Goal: Task Accomplishment & Management: Manage account settings

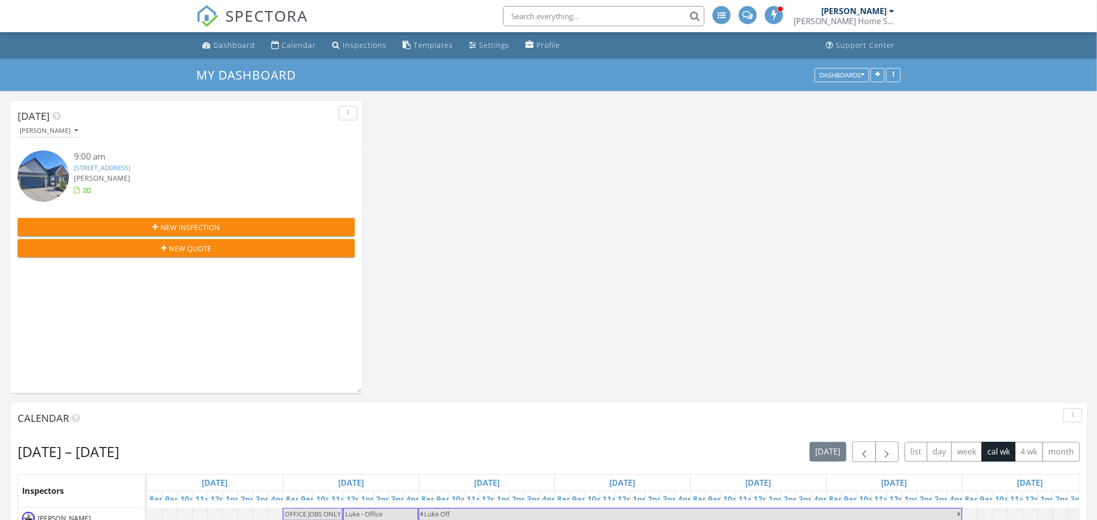
scroll to position [1610, 1113]
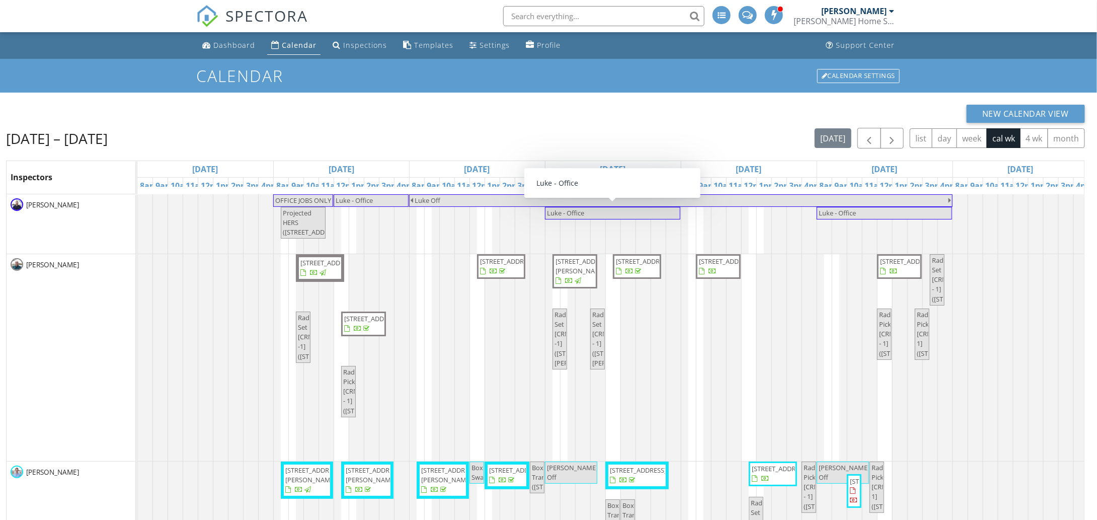
click at [653, 101] on div "New Calendar View Aug 24 – 30, 2025 today list day week cal wk 4 wk month Inspe…" at bounding box center [548, 373] width 1097 height 561
click at [485, 122] on div "New Calendar View" at bounding box center [545, 114] width 1079 height 18
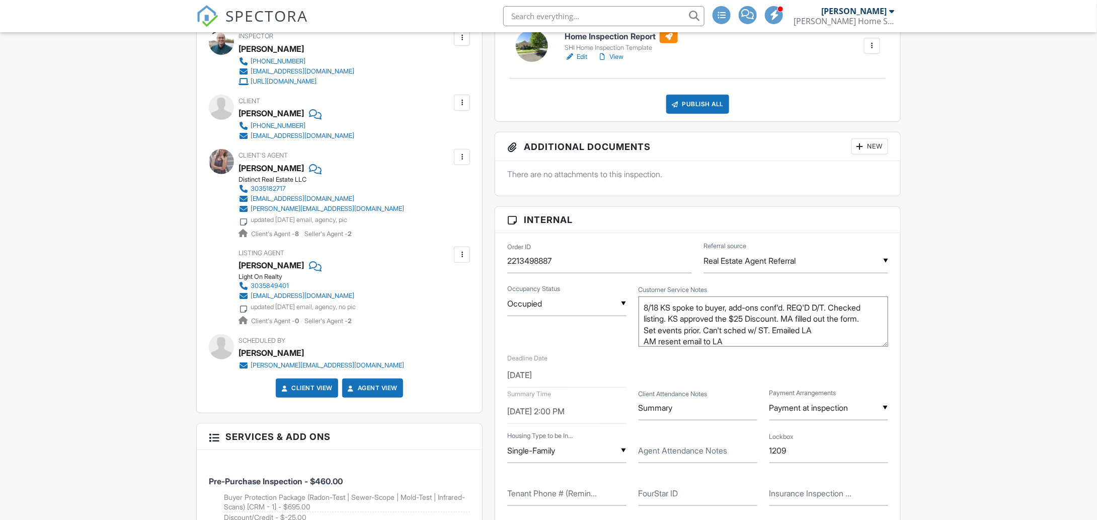
scroll to position [352, 0]
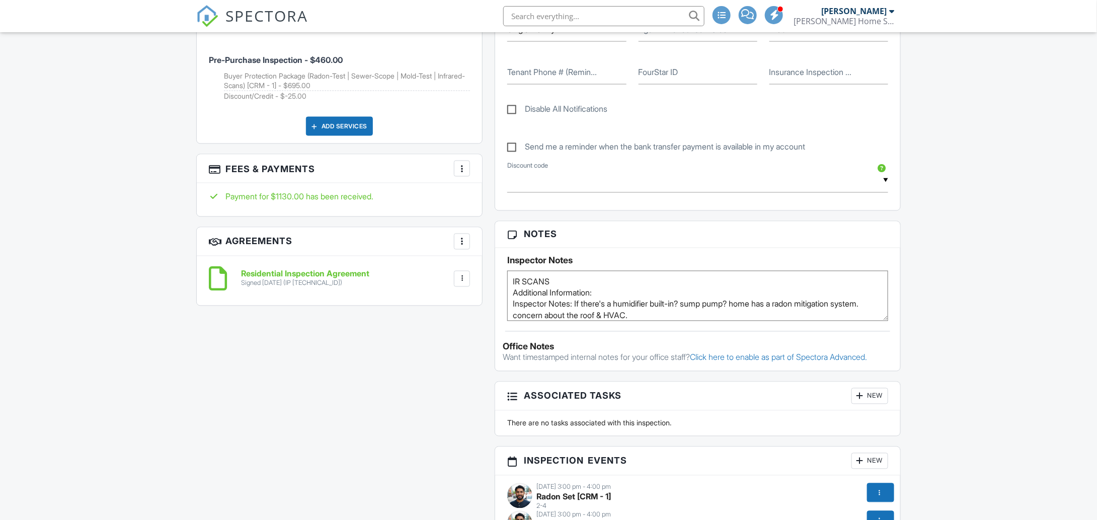
scroll to position [906, 0]
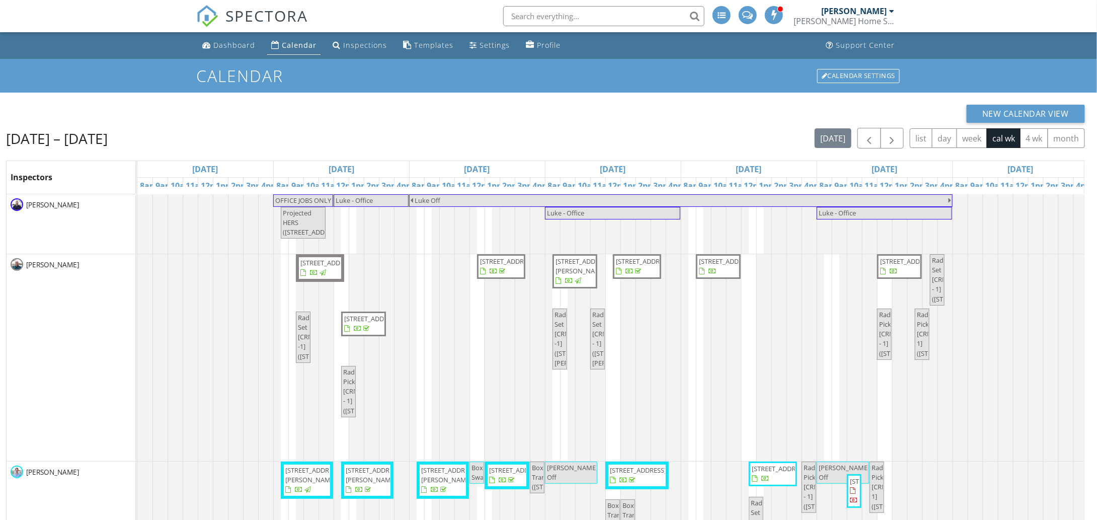
click at [137, 449] on div at bounding box center [137, 357] width 0 height 207
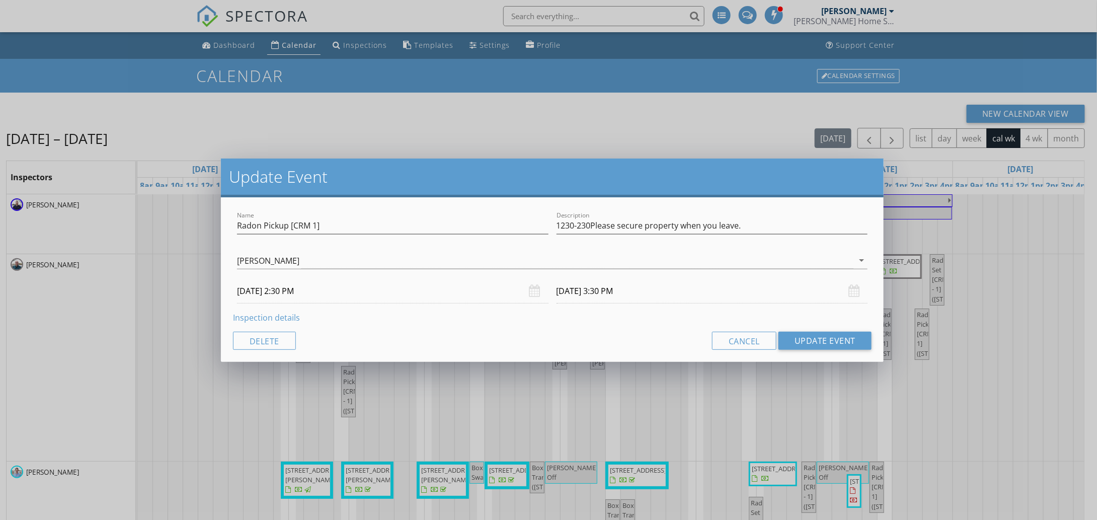
type input "1230-230Please secure property when you leave."
click at [713, 389] on div "Update Event Name Radon Pickup [CRM 1] Description 1230-230Please secure proper…" at bounding box center [548, 260] width 1097 height 520
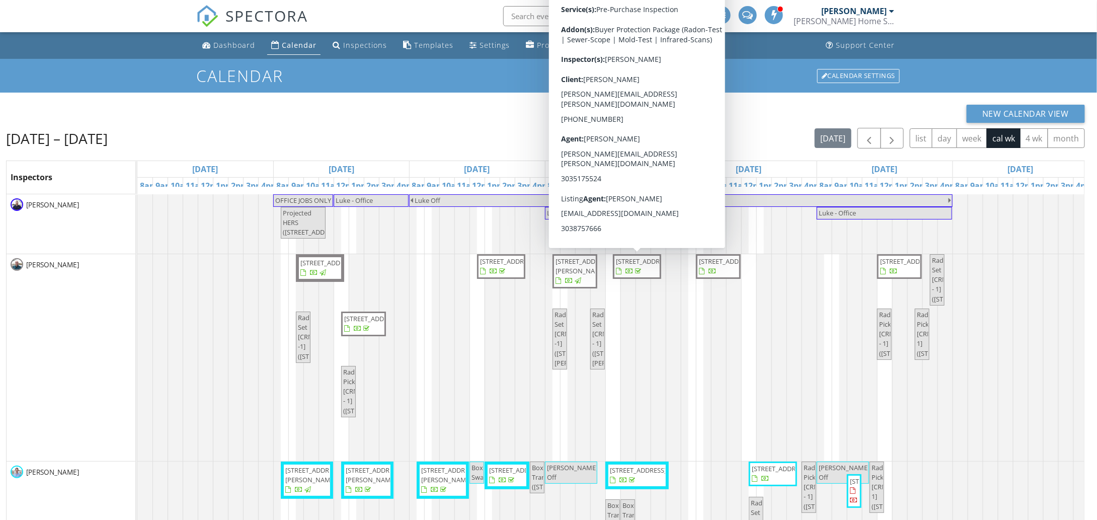
drag, startPoint x: 613, startPoint y: 276, endPoint x: 629, endPoint y: 273, distance: 16.3
click at [629, 273] on span "17848 Gallup St, Broomfield 80023" at bounding box center [637, 267] width 44 height 20
click at [629, 266] on span "17848 Gallup St, Broomfield 80023" at bounding box center [644, 261] width 56 height 9
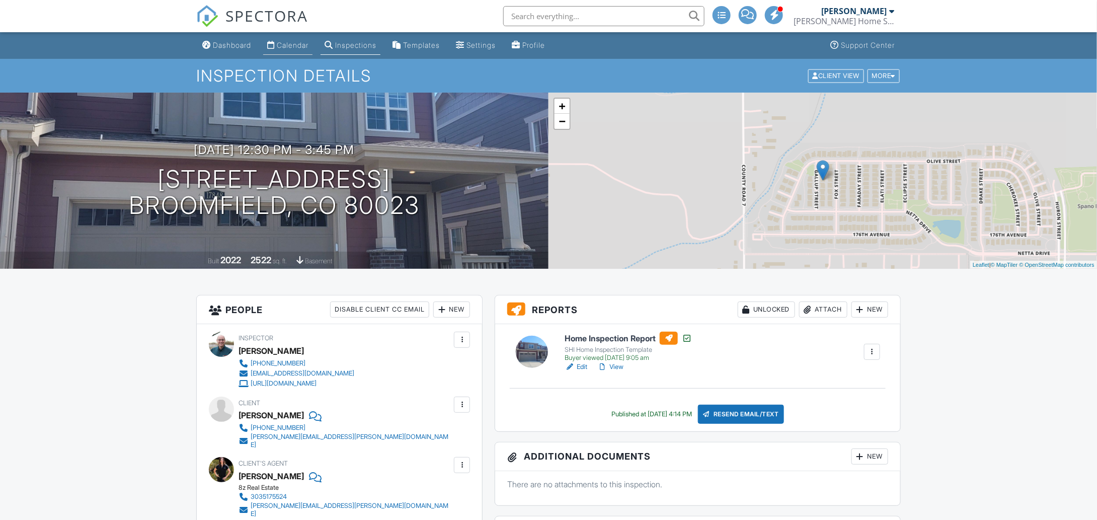
click at [283, 40] on link "Calendar" at bounding box center [287, 45] width 49 height 19
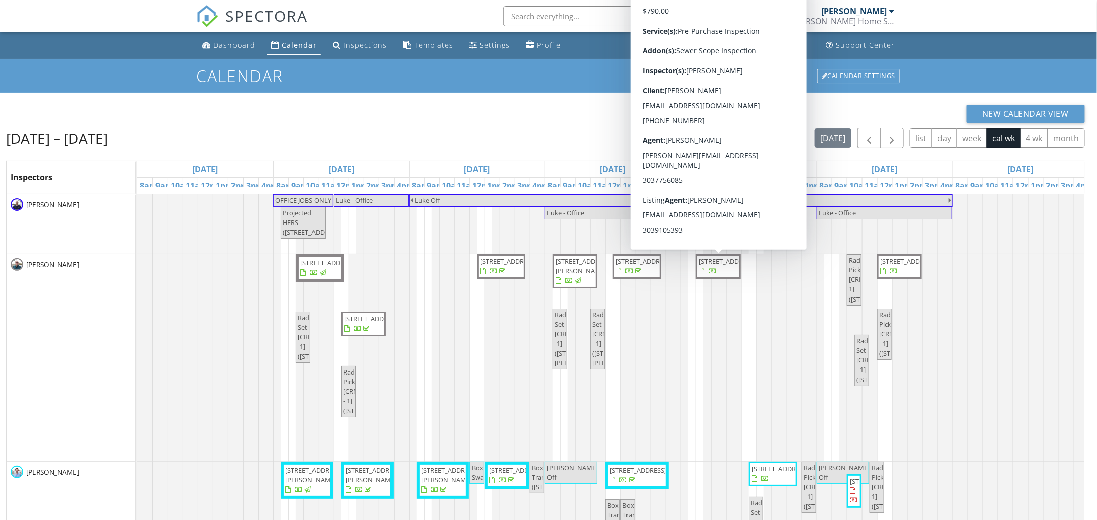
click at [726, 266] on span "[STREET_ADDRESS]" at bounding box center [727, 261] width 56 height 9
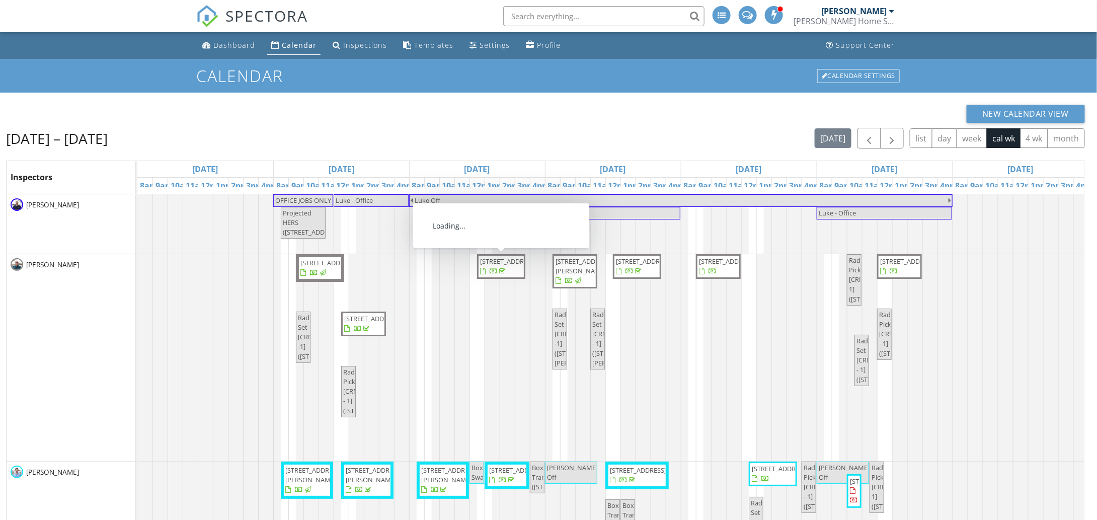
click at [506, 266] on span "1330 Mariposa Ave , Boulder 80302" at bounding box center [508, 261] width 56 height 9
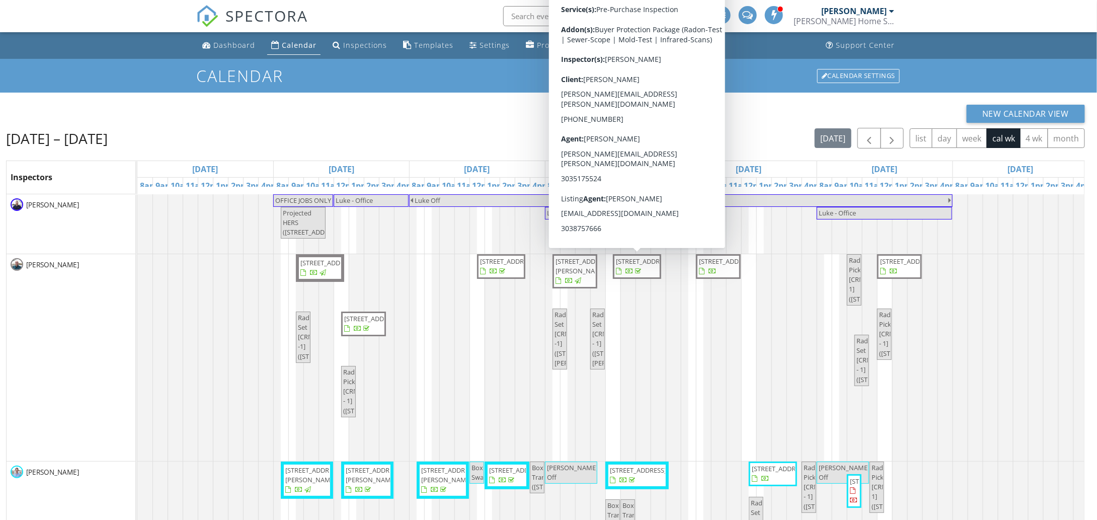
click at [634, 266] on span "17848 Gallup St, Broomfield 80023" at bounding box center [637, 267] width 44 height 20
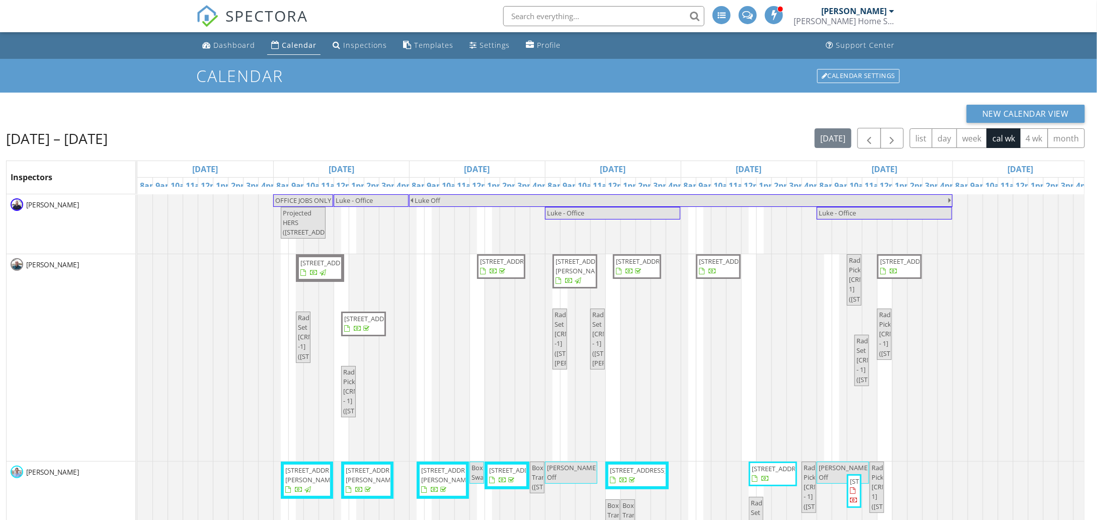
click at [723, 266] on span "1148 Hillside Ln, Louisville 80027" at bounding box center [727, 261] width 56 height 9
click at [910, 278] on div at bounding box center [548, 260] width 1097 height 520
click at [339, 279] on div at bounding box center [341, 268] width 4 height 22
click at [898, 143] on span "button" at bounding box center [892, 138] width 12 height 12
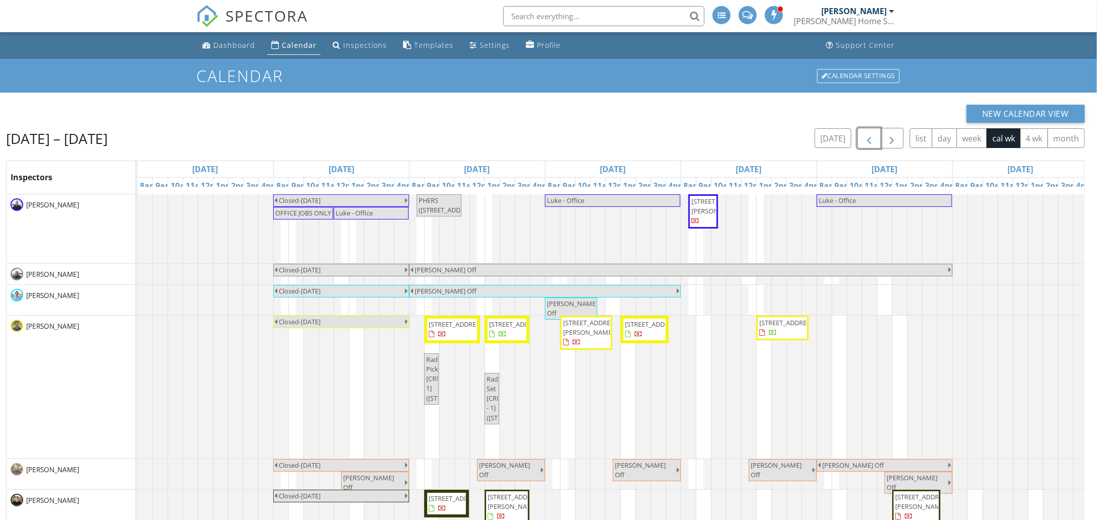
click at [870, 141] on span "button" at bounding box center [869, 138] width 12 height 12
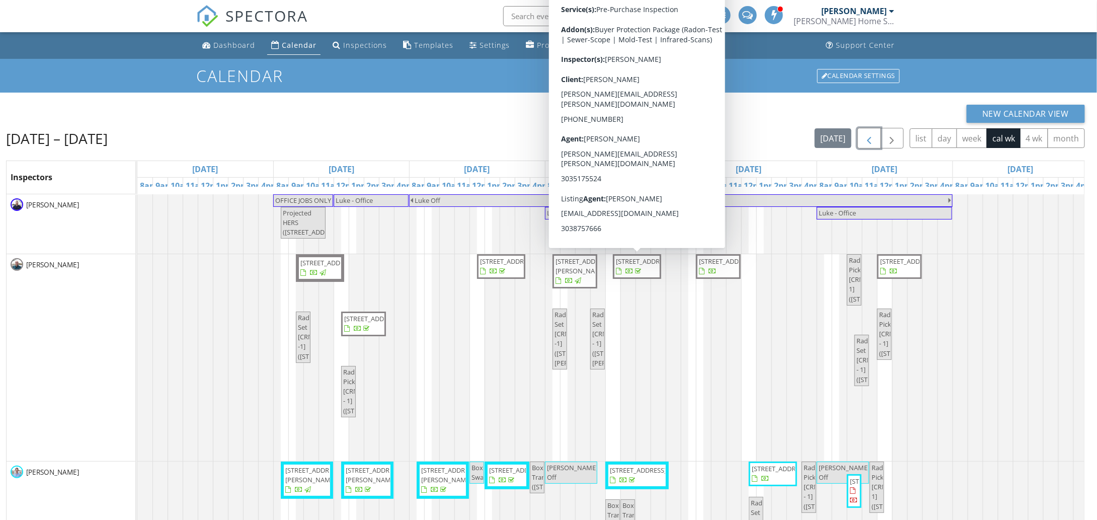
click at [624, 261] on span "17848 Gallup St, Broomfield 80023" at bounding box center [644, 261] width 56 height 9
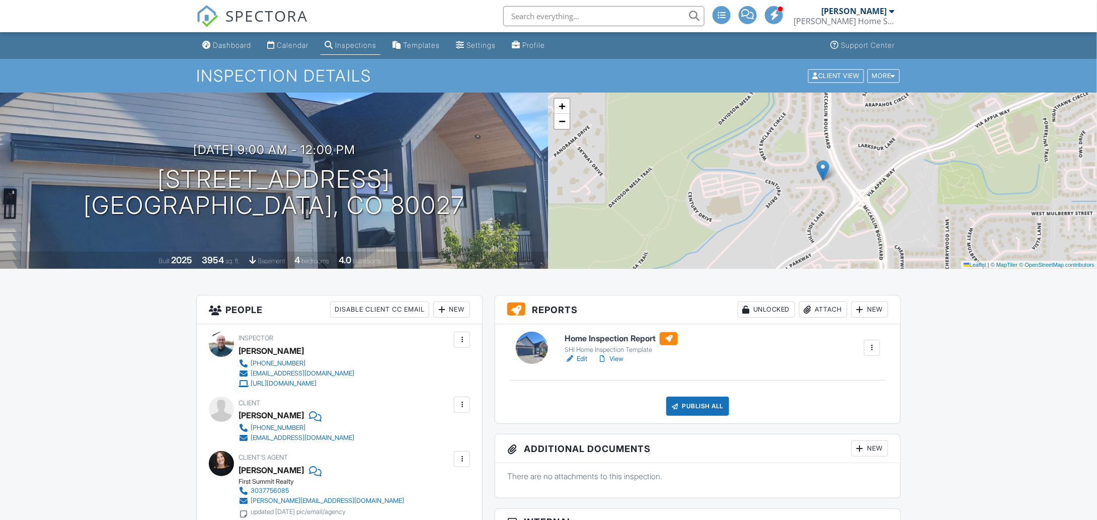
drag, startPoint x: 618, startPoint y: 356, endPoint x: 348, endPoint y: 416, distance: 276.7
click at [618, 356] on link "View" at bounding box center [610, 359] width 26 height 10
drag, startPoint x: 505, startPoint y: 359, endPoint x: 499, endPoint y: 360, distance: 6.1
